Goal: Task Accomplishment & Management: Manage account settings

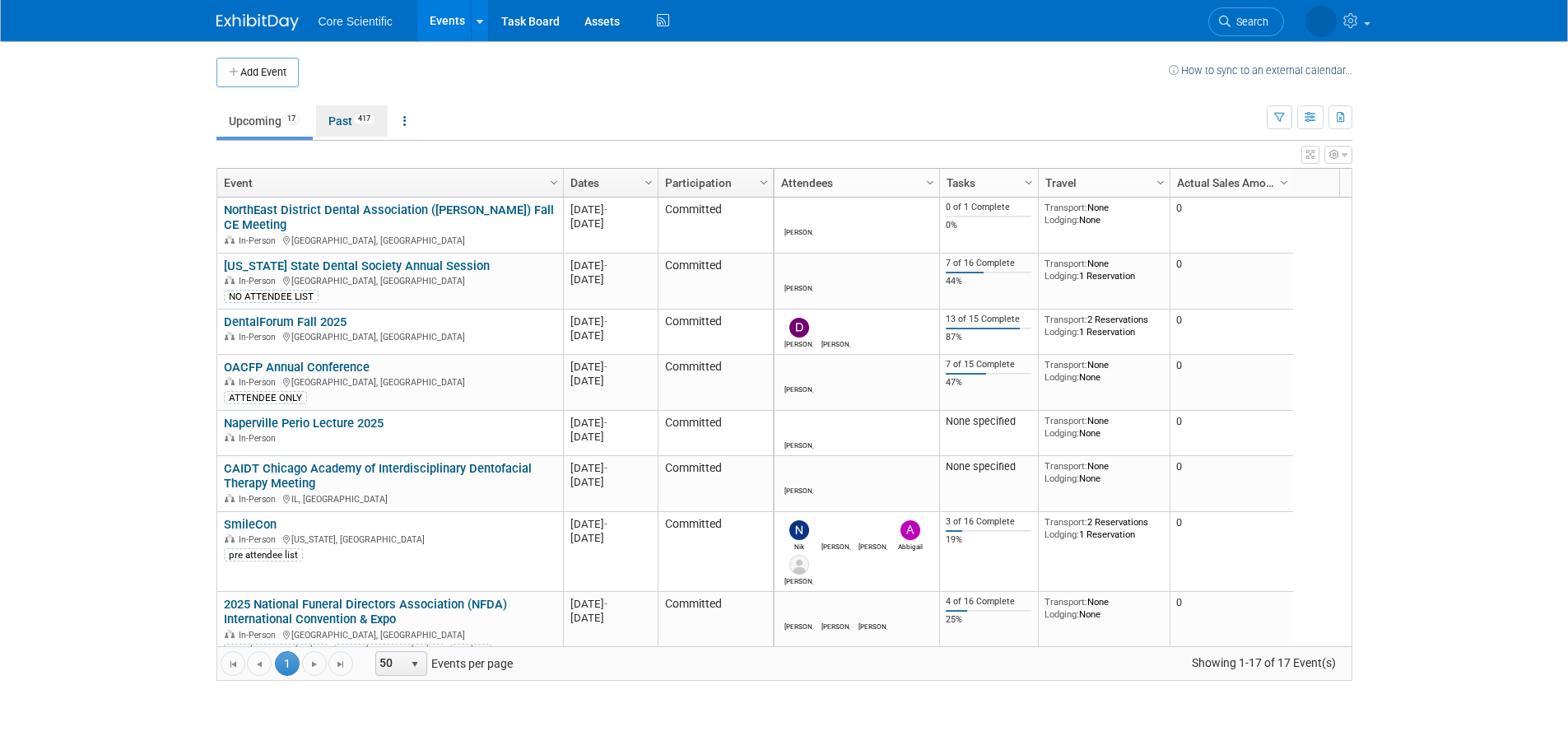
click at [331, 113] on link "Past 417" at bounding box center [352, 121] width 72 height 31
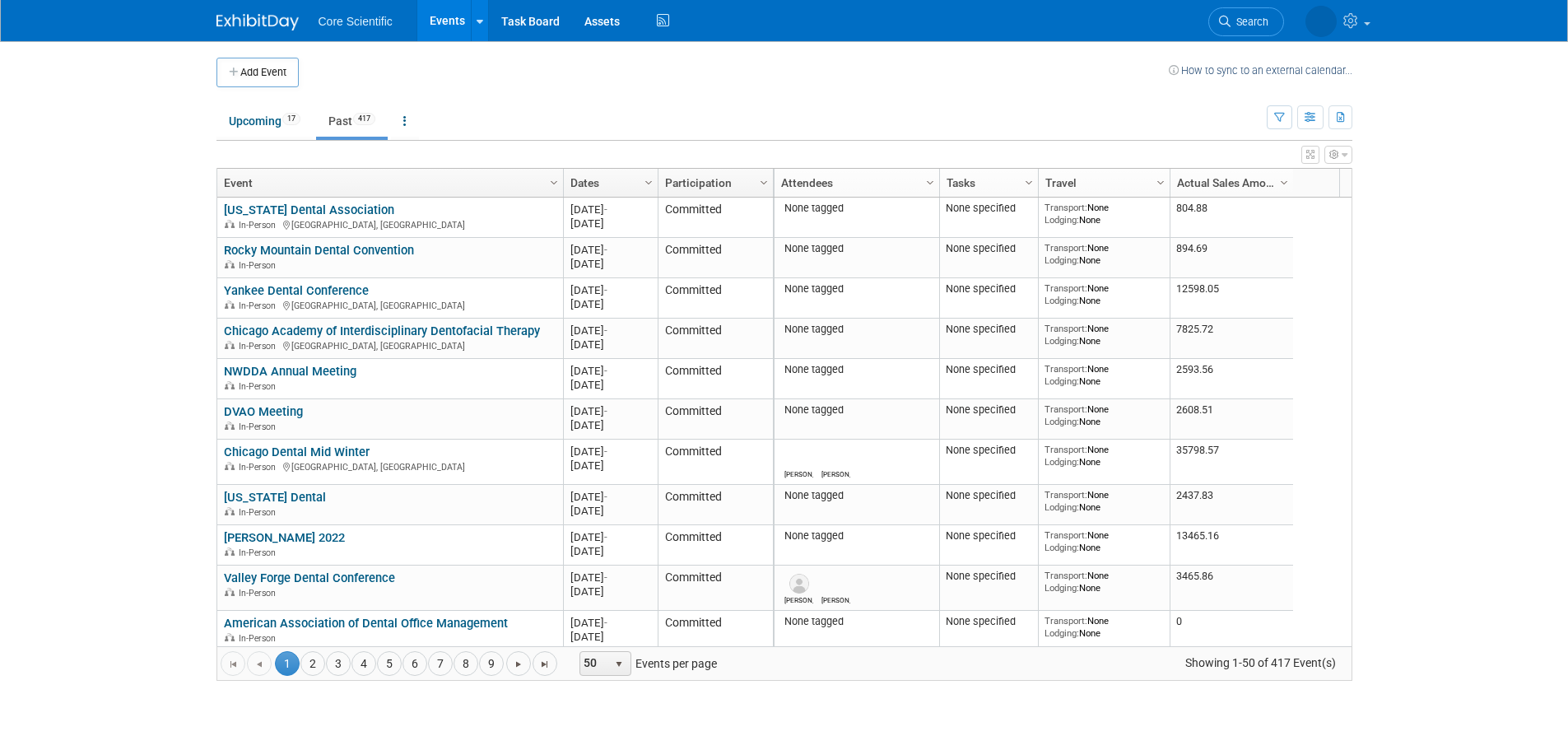
click at [608, 183] on link "Dates" at bounding box center [608, 182] width 76 height 28
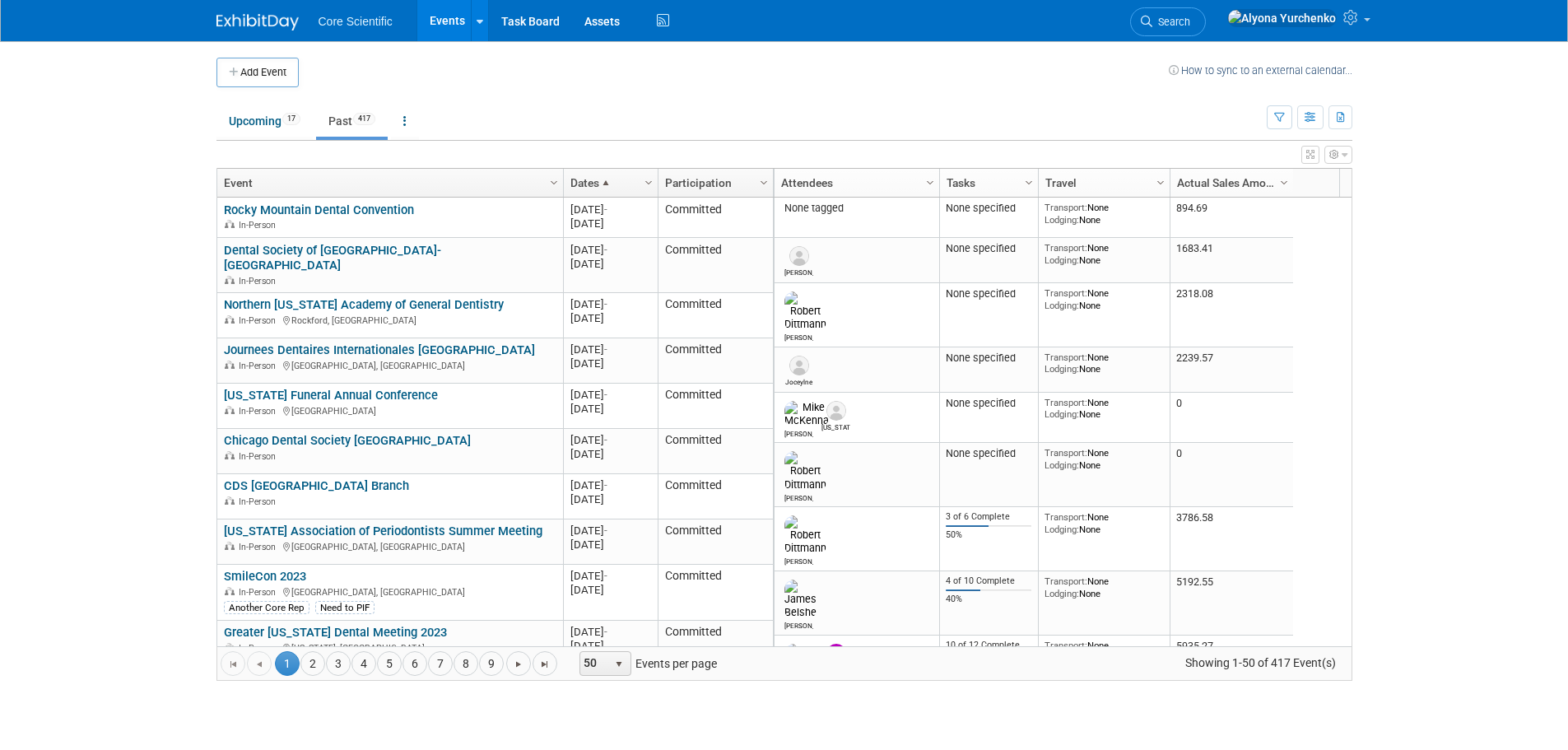
click at [608, 183] on span at bounding box center [606, 183] width 14 height 14
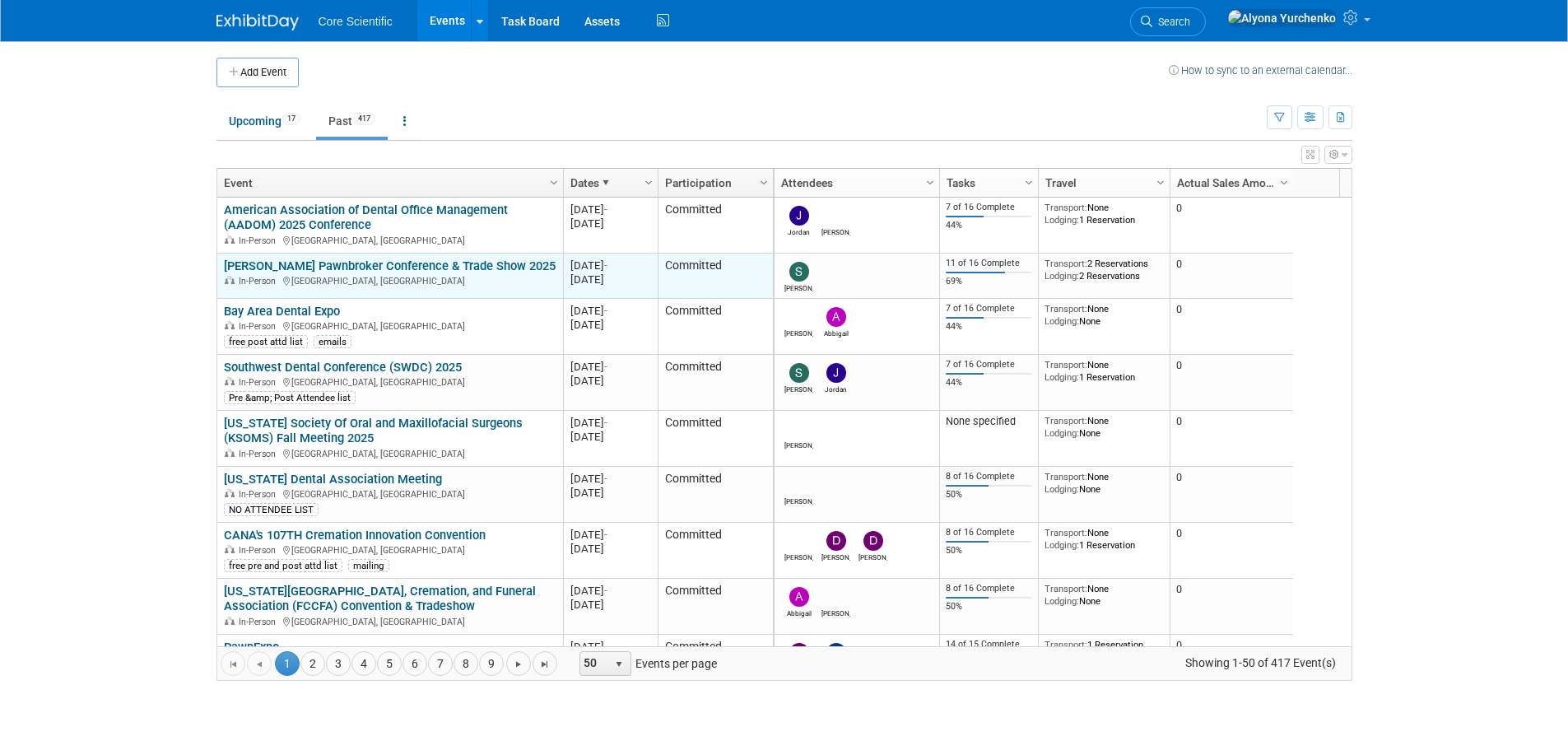
click at [436, 261] on link "[PERSON_NAME] Pawnbroker Conference & Trade Show 2025" at bounding box center [389, 265] width 332 height 15
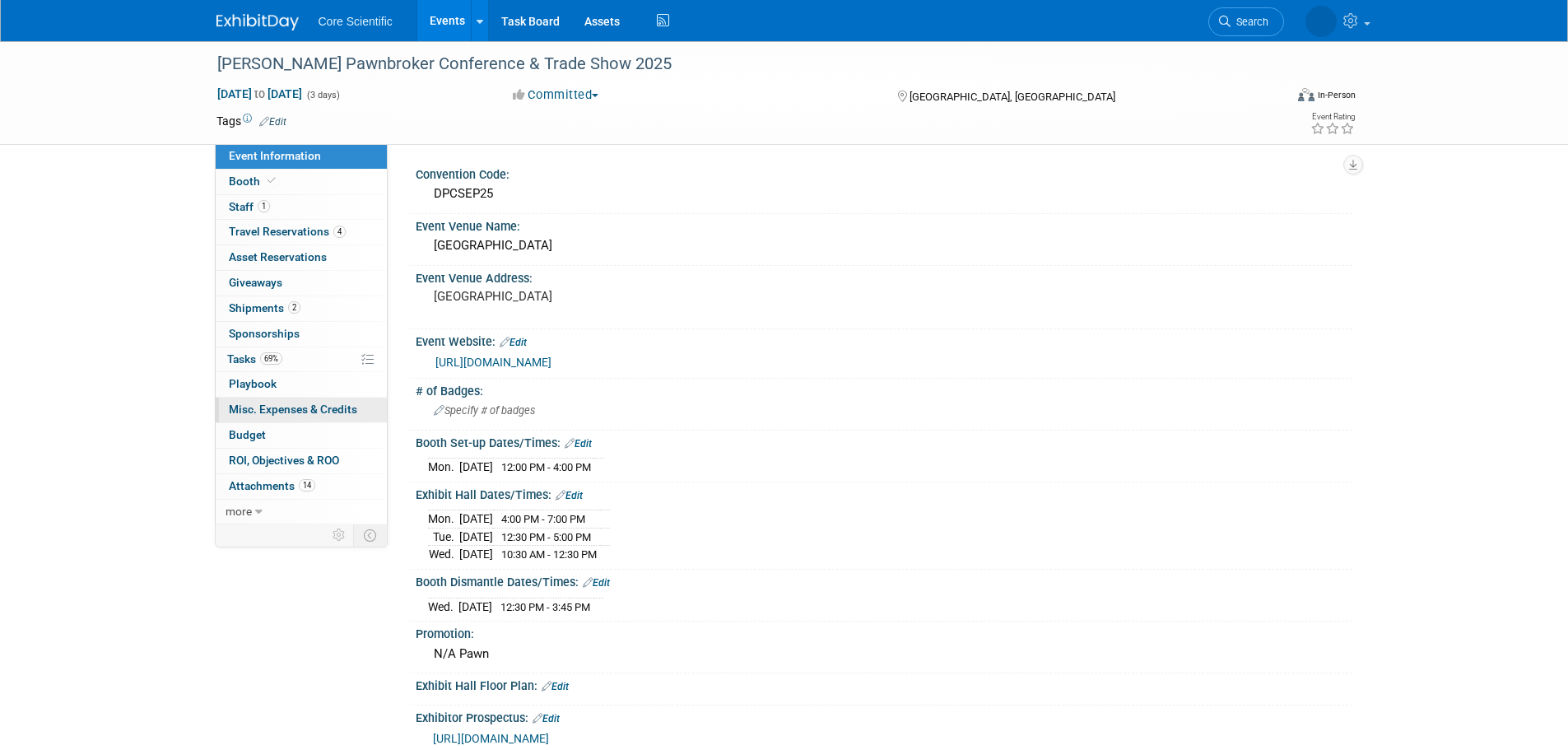
click at [309, 416] on span "Misc. Expenses & Credits 0" at bounding box center [292, 409] width 129 height 14
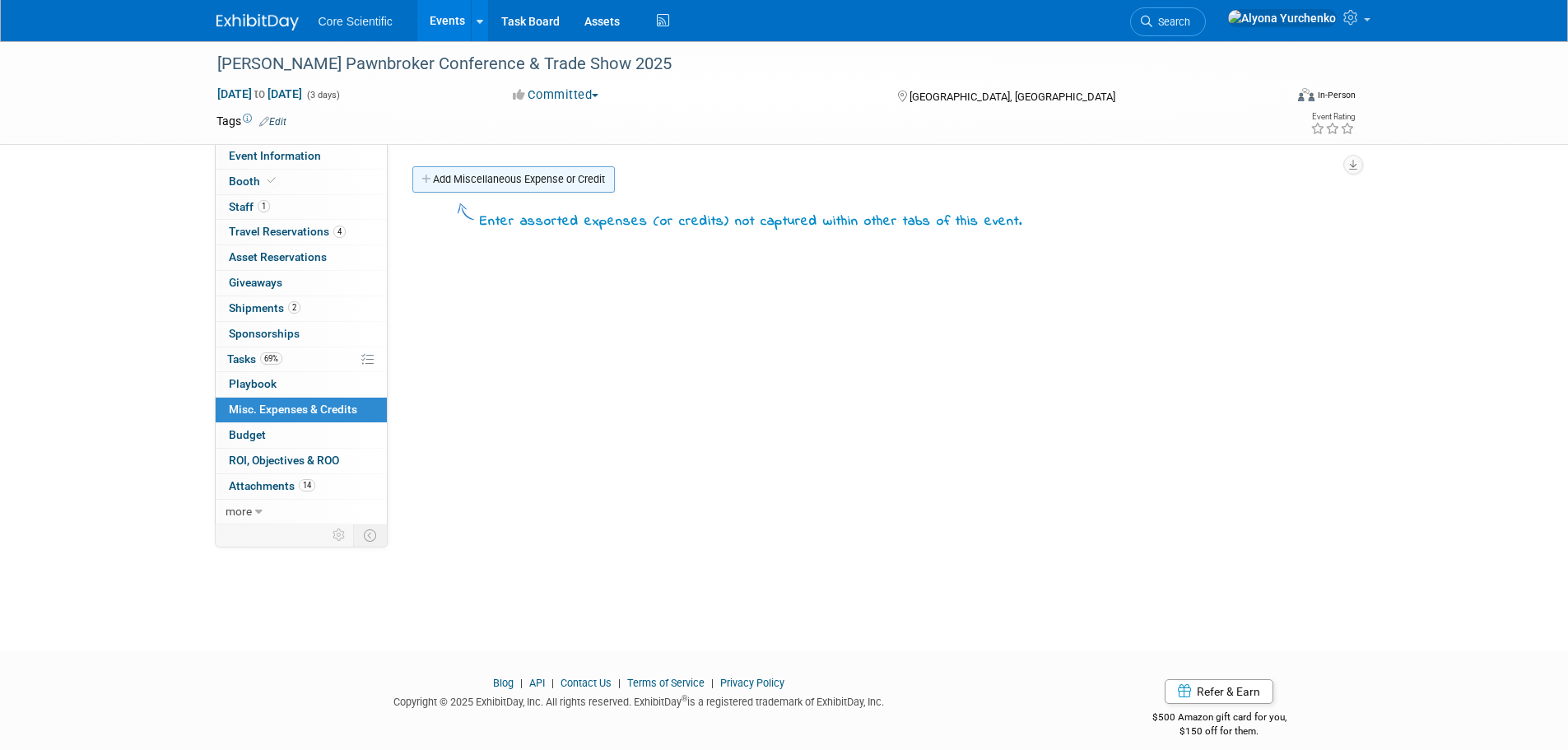
click at [519, 183] on link "Add Miscellaneous Expense or Credit" at bounding box center [513, 179] width 202 height 26
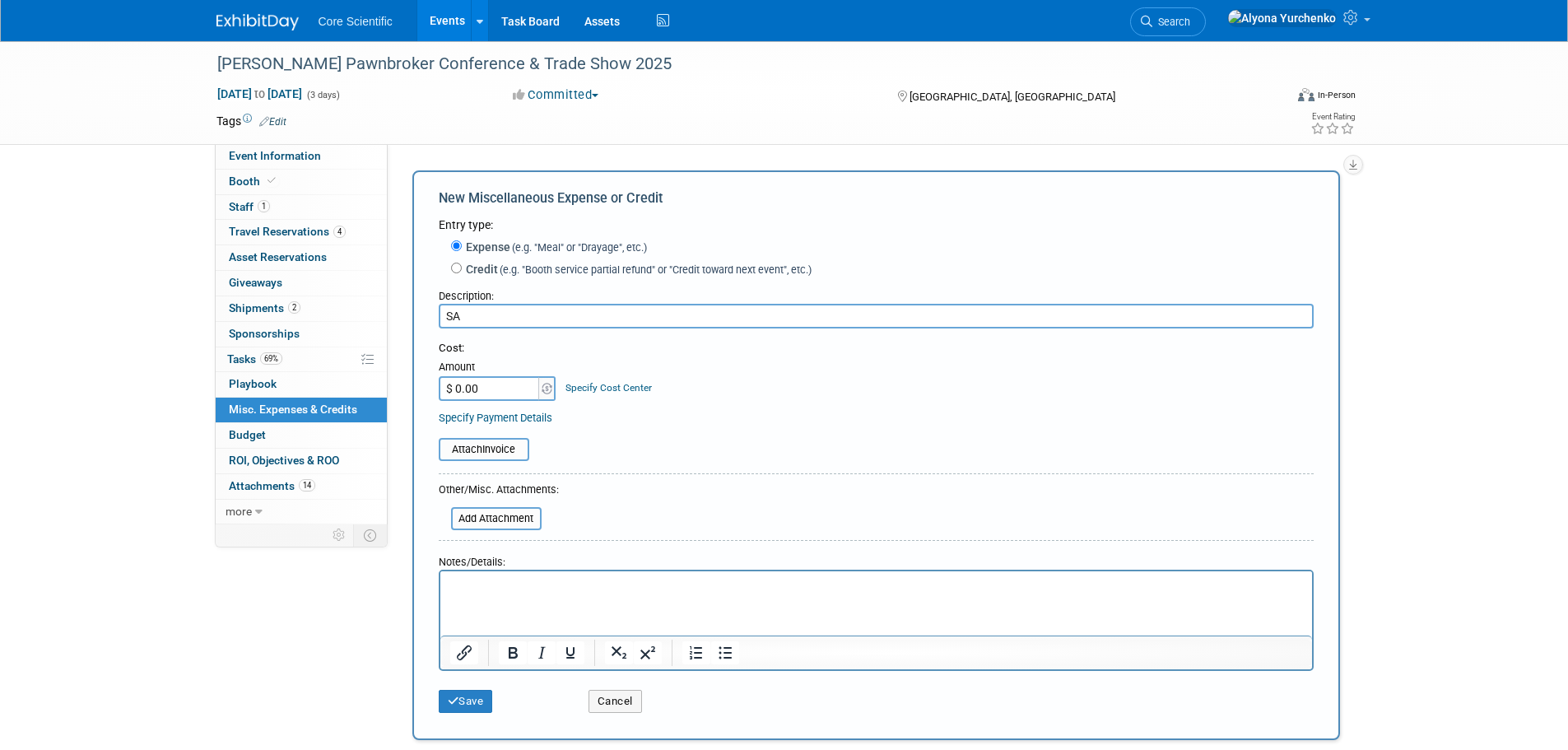
type input "S"
type input "Sam- Meals"
click at [488, 397] on input "$ 0.00" at bounding box center [490, 389] width 103 height 25
type input "$ 224.08"
click at [486, 516] on input "file" at bounding box center [442, 519] width 196 height 19
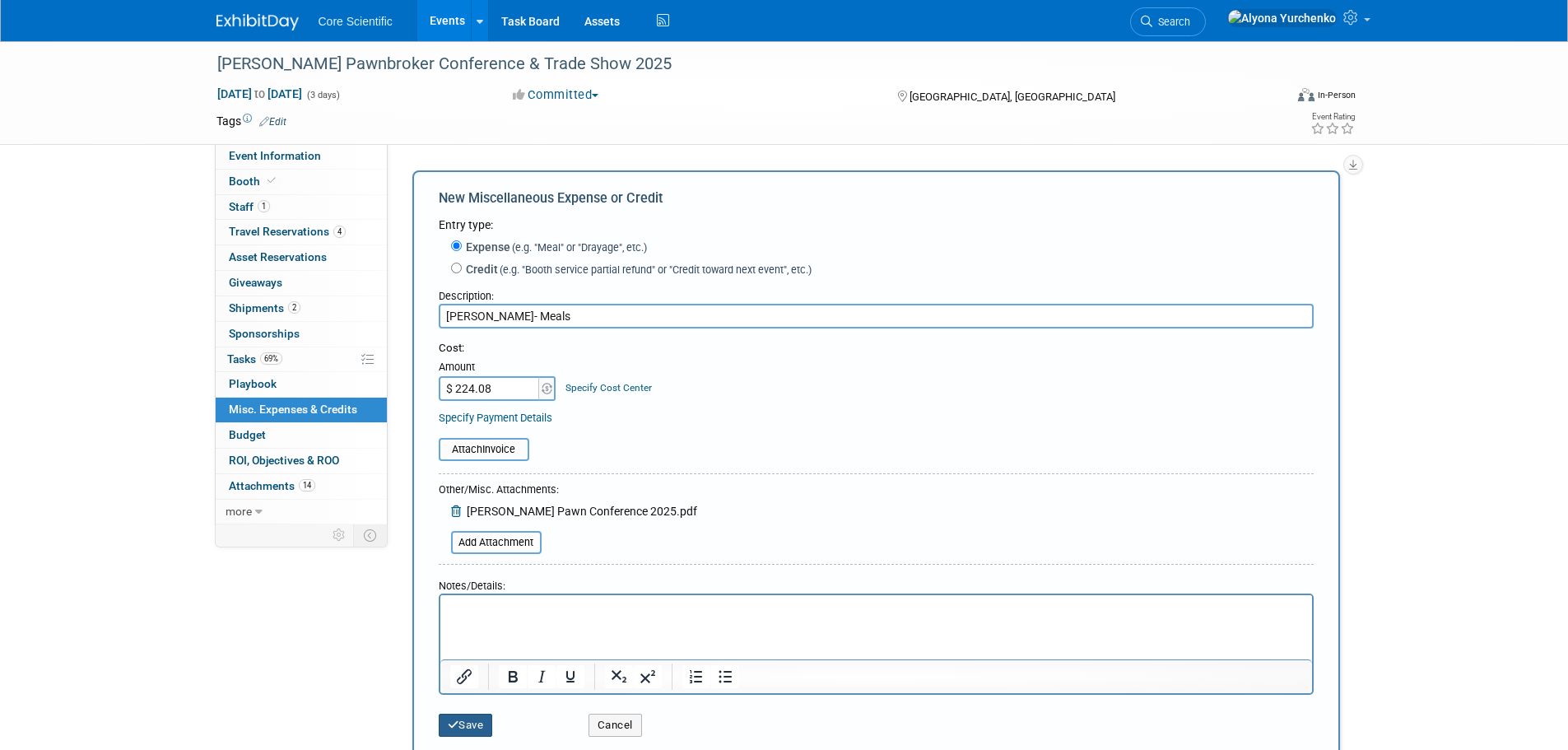
click at [475, 725] on button "Save" at bounding box center [466, 725] width 54 height 23
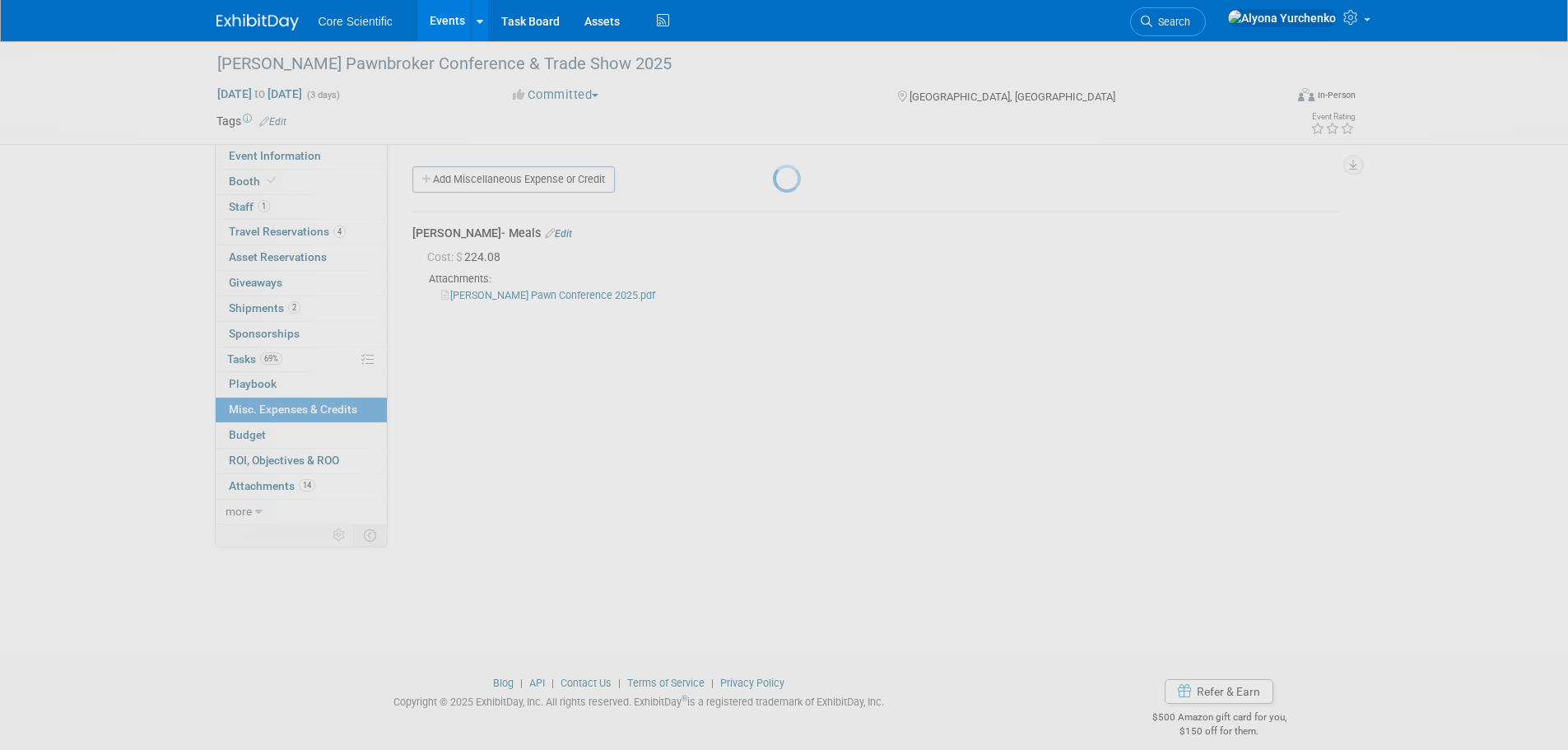
scroll to position [16, 0]
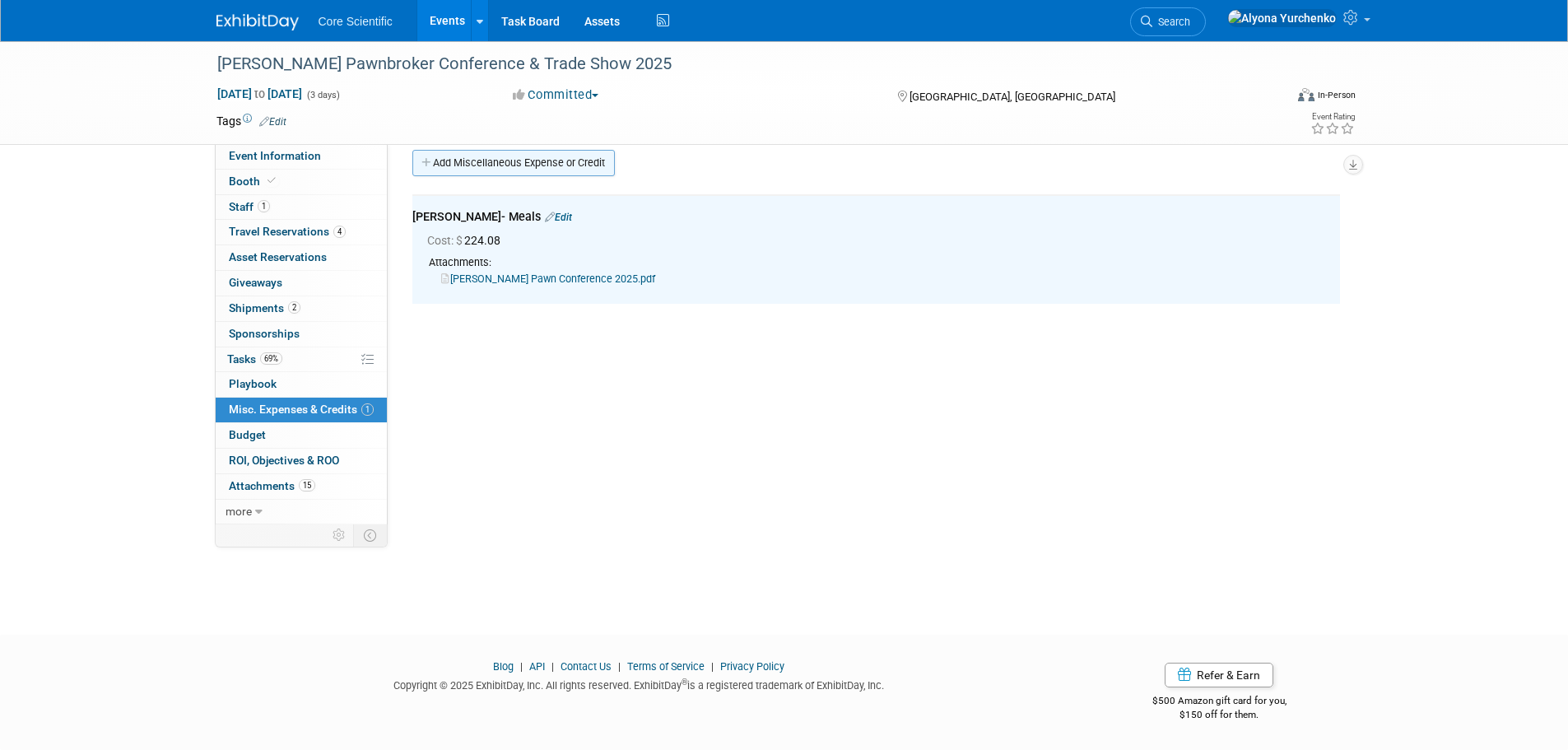
click at [516, 151] on link "Add Miscellaneous Expense or Credit" at bounding box center [513, 163] width 202 height 26
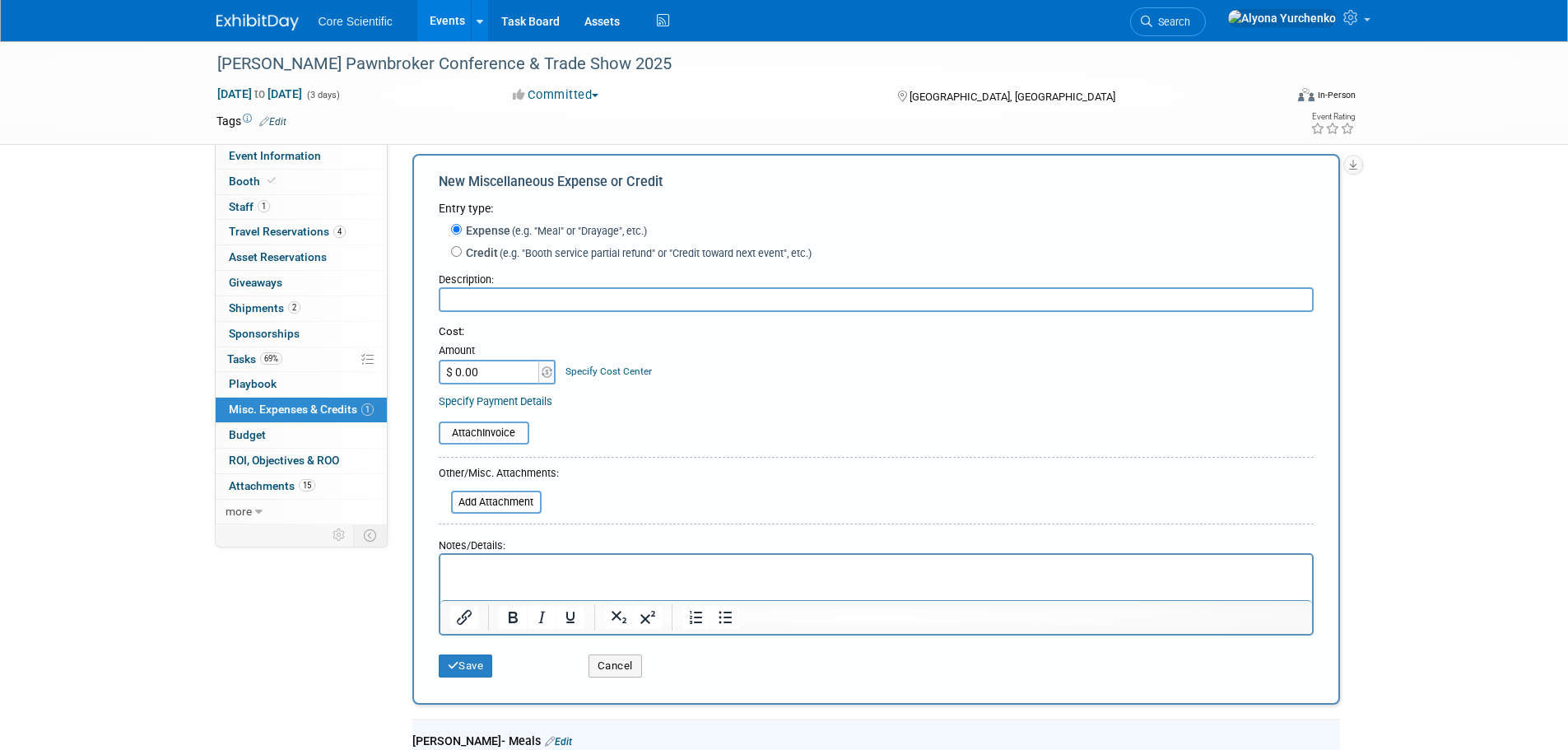
scroll to position [0, 0]
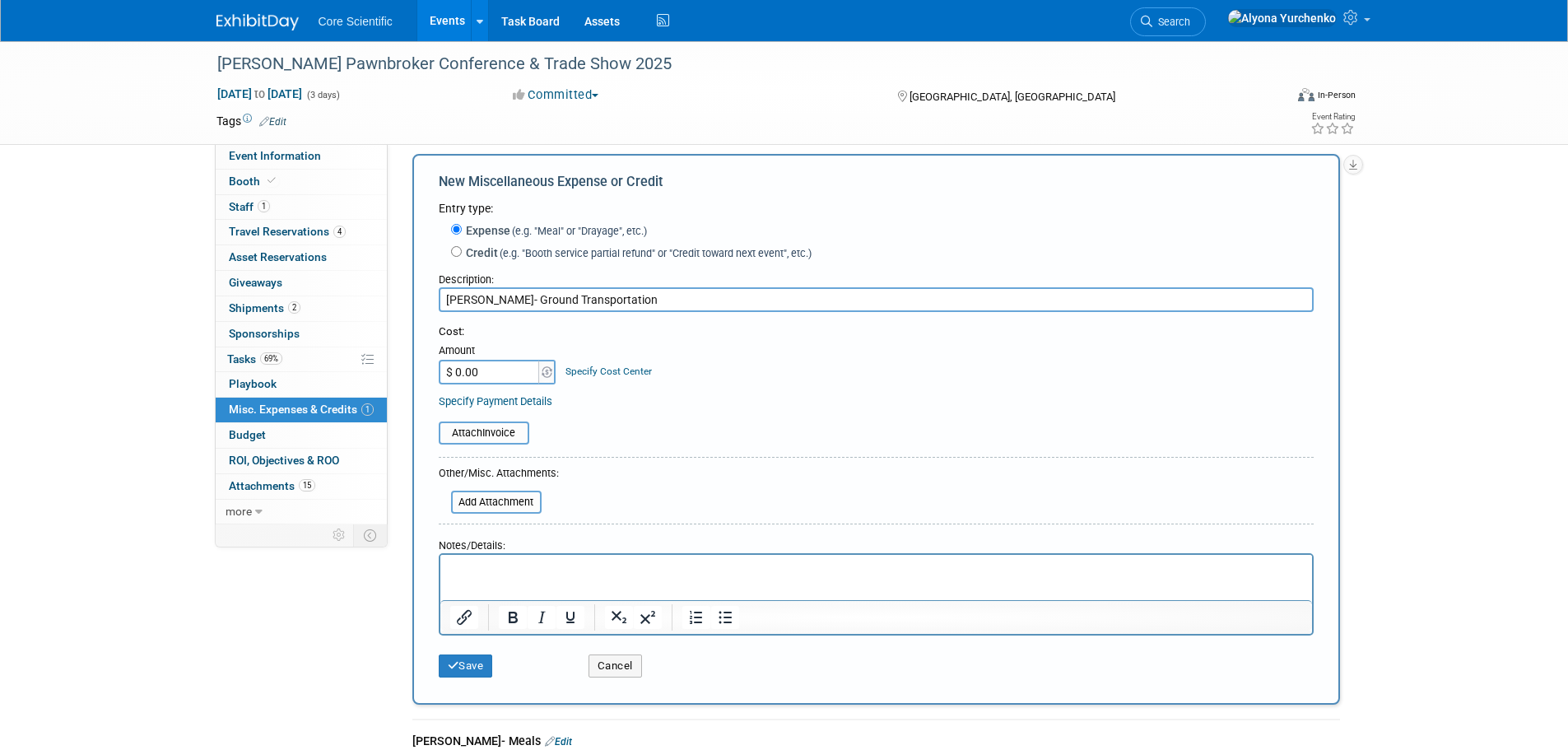
type input "Sam- Ground Transportation"
click at [494, 366] on input "$ 0.00" at bounding box center [490, 373] width 103 height 25
type input "$ 232.25"
click at [565, 578] on html at bounding box center [875, 566] width 872 height 23
click at [526, 504] on input "file" at bounding box center [442, 502] width 196 height 19
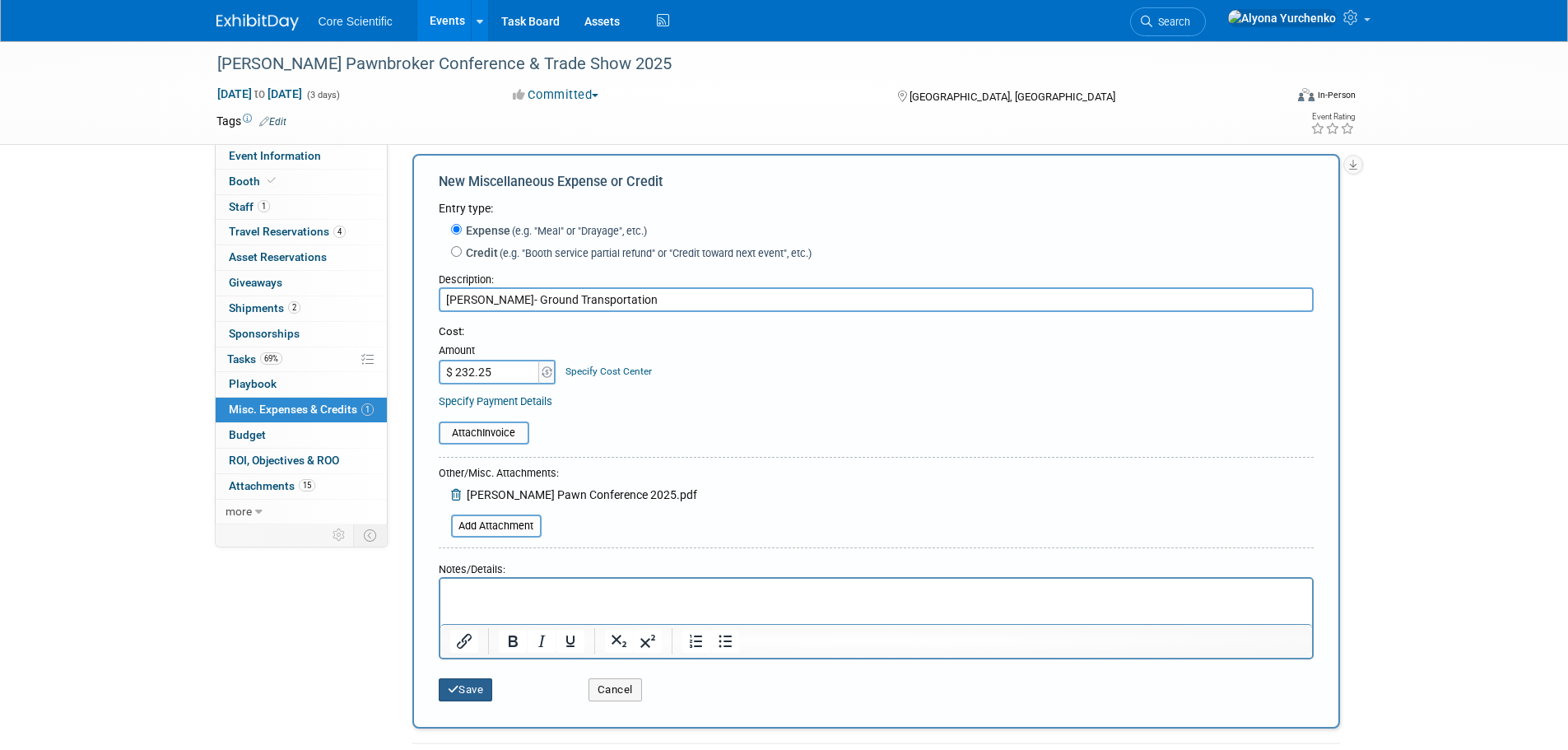
click at [474, 698] on button "Save" at bounding box center [466, 690] width 54 height 23
